Goal: Check status: Check status

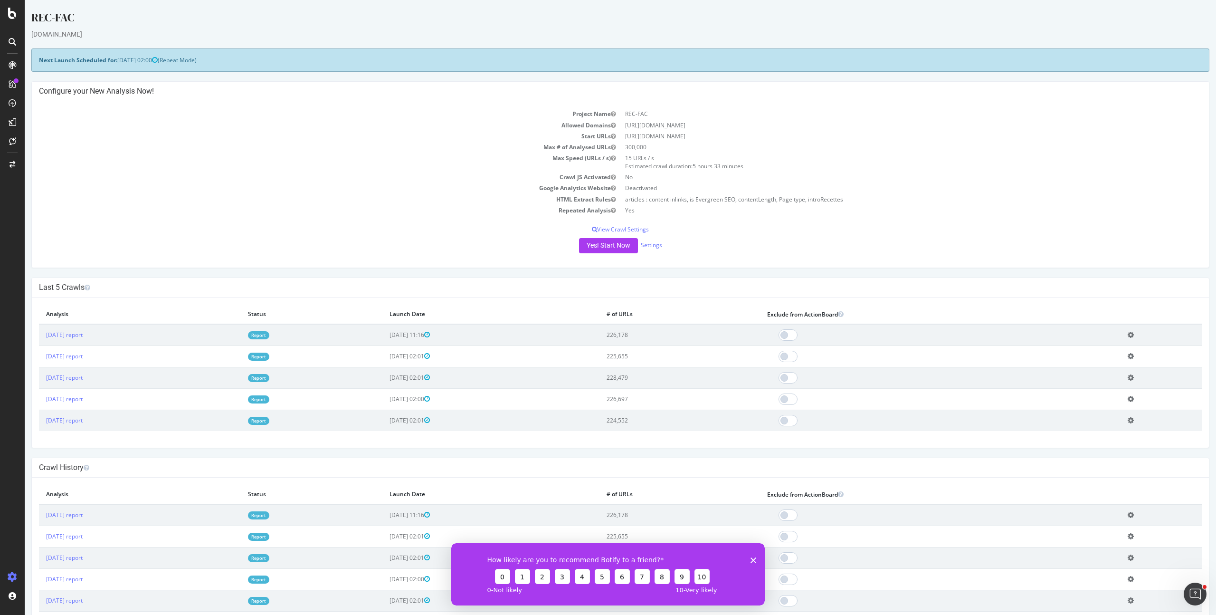
click at [269, 333] on link "Report" at bounding box center [258, 335] width 21 height 8
